Goal: Information Seeking & Learning: Learn about a topic

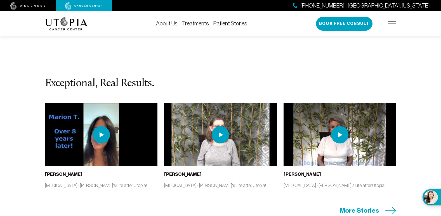
scroll to position [1227, 0]
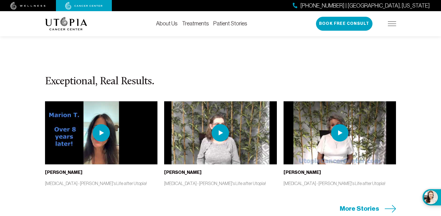
click at [391, 205] on icon at bounding box center [389, 209] width 11 height 8
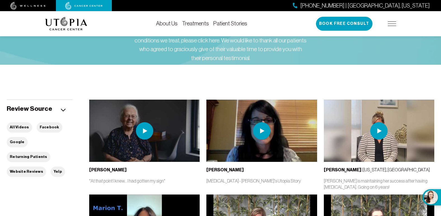
scroll to position [20, 0]
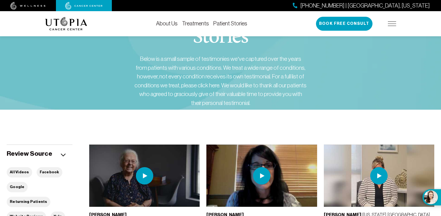
click at [390, 25] on img at bounding box center [392, 24] width 8 height 4
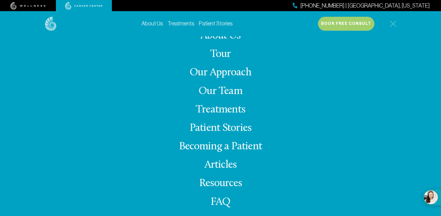
click at [232, 89] on link "Our Team" at bounding box center [220, 91] width 44 height 11
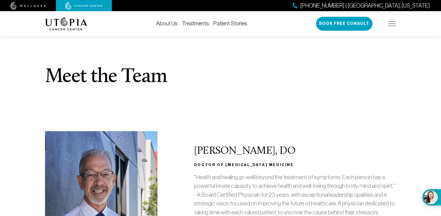
click at [394, 23] on img at bounding box center [392, 24] width 8 height 4
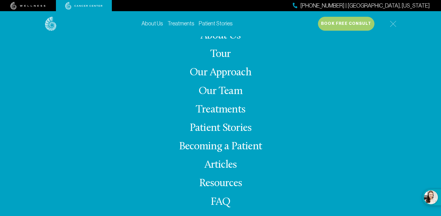
click at [222, 54] on link "Tour" at bounding box center [220, 54] width 21 height 11
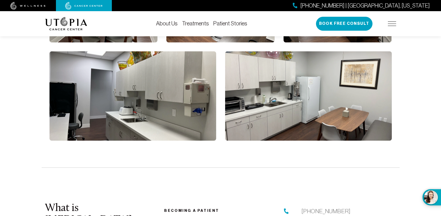
scroll to position [1358, 0]
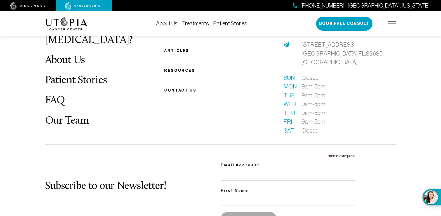
click at [54, 95] on link "FAQ" at bounding box center [55, 100] width 20 height 11
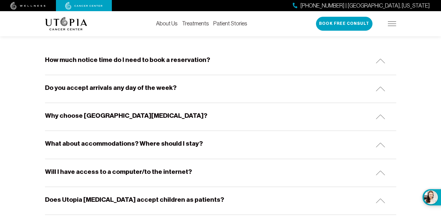
scroll to position [122, 0]
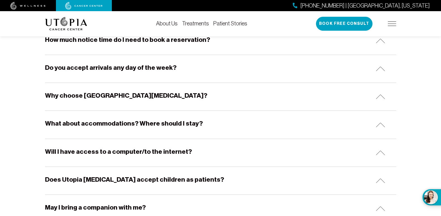
click at [180, 122] on h5 "What about accommodations? Where should I stay?" at bounding box center [124, 123] width 158 height 9
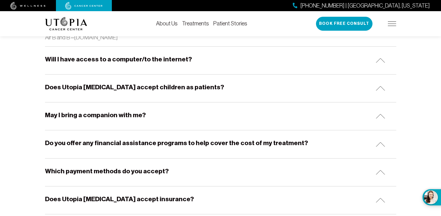
scroll to position [681, 0]
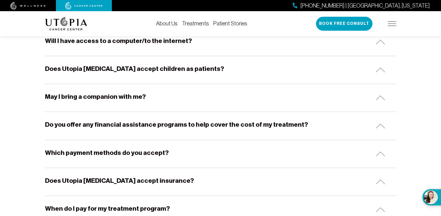
click at [288, 127] on h5 "Do you offer any financial assistance programs to help cover the cost of my tre…" at bounding box center [176, 124] width 263 height 9
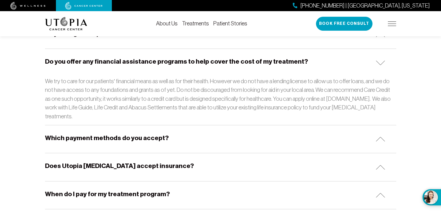
scroll to position [772, 0]
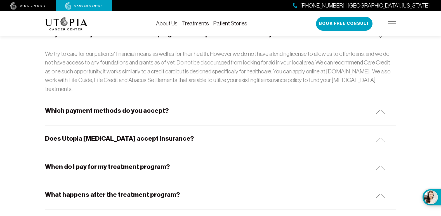
click at [172, 135] on div "Does Utopia [MEDICAL_DATA] accept insurance?" at bounding box center [220, 140] width 351 height 28
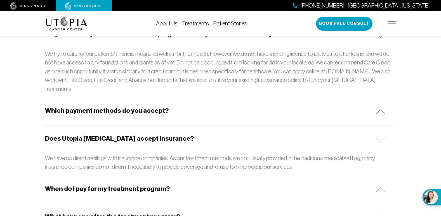
click at [153, 106] on h5 "Which payment methods do you accept?" at bounding box center [106, 110] width 123 height 9
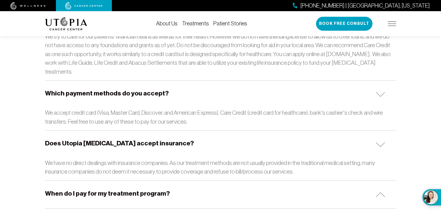
scroll to position [887, 0]
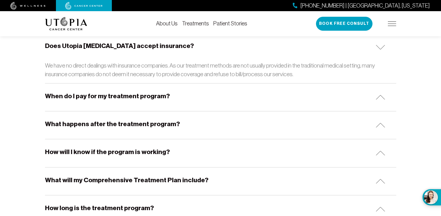
click at [156, 120] on h5 "What happens after the treatment program?" at bounding box center [112, 124] width 135 height 9
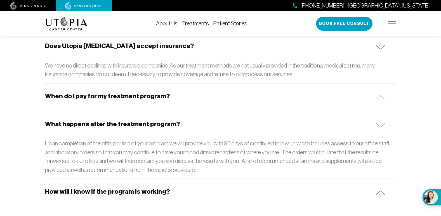
click at [153, 189] on div "How will I know if the program is working?" at bounding box center [220, 193] width 351 height 28
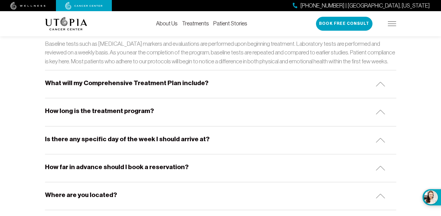
scroll to position [1077, 0]
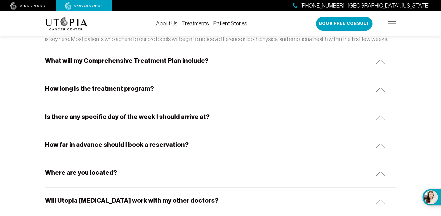
click at [137, 84] on h5 "How long is the treatment program?" at bounding box center [99, 88] width 109 height 9
